Goal: Navigation & Orientation: Find specific page/section

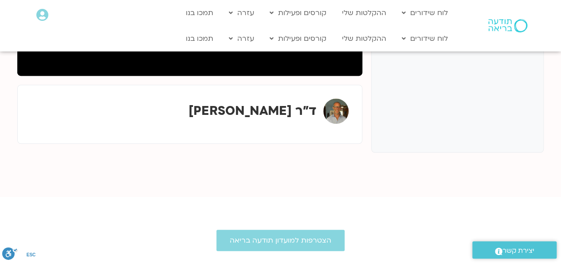
scroll to position [260, 0]
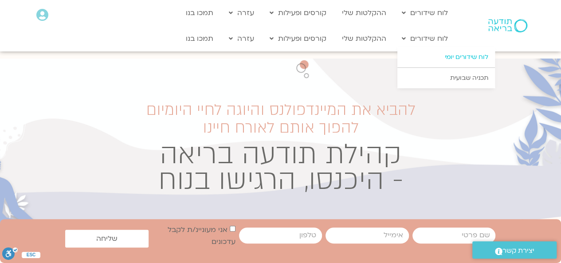
click at [478, 58] on link "לוח שידורים יומי" at bounding box center [445, 57] width 97 height 20
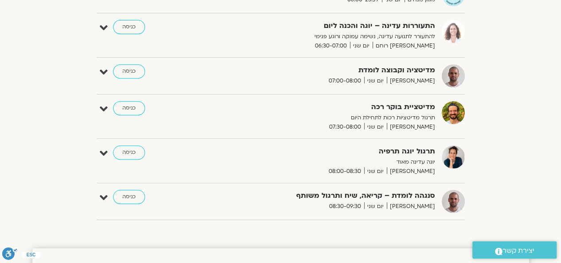
scroll to position [133, 0]
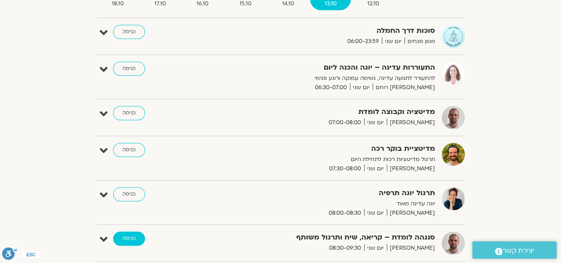
click at [128, 237] on link "כניסה" at bounding box center [129, 238] width 32 height 14
